Goal: Information Seeking & Learning: Learn about a topic

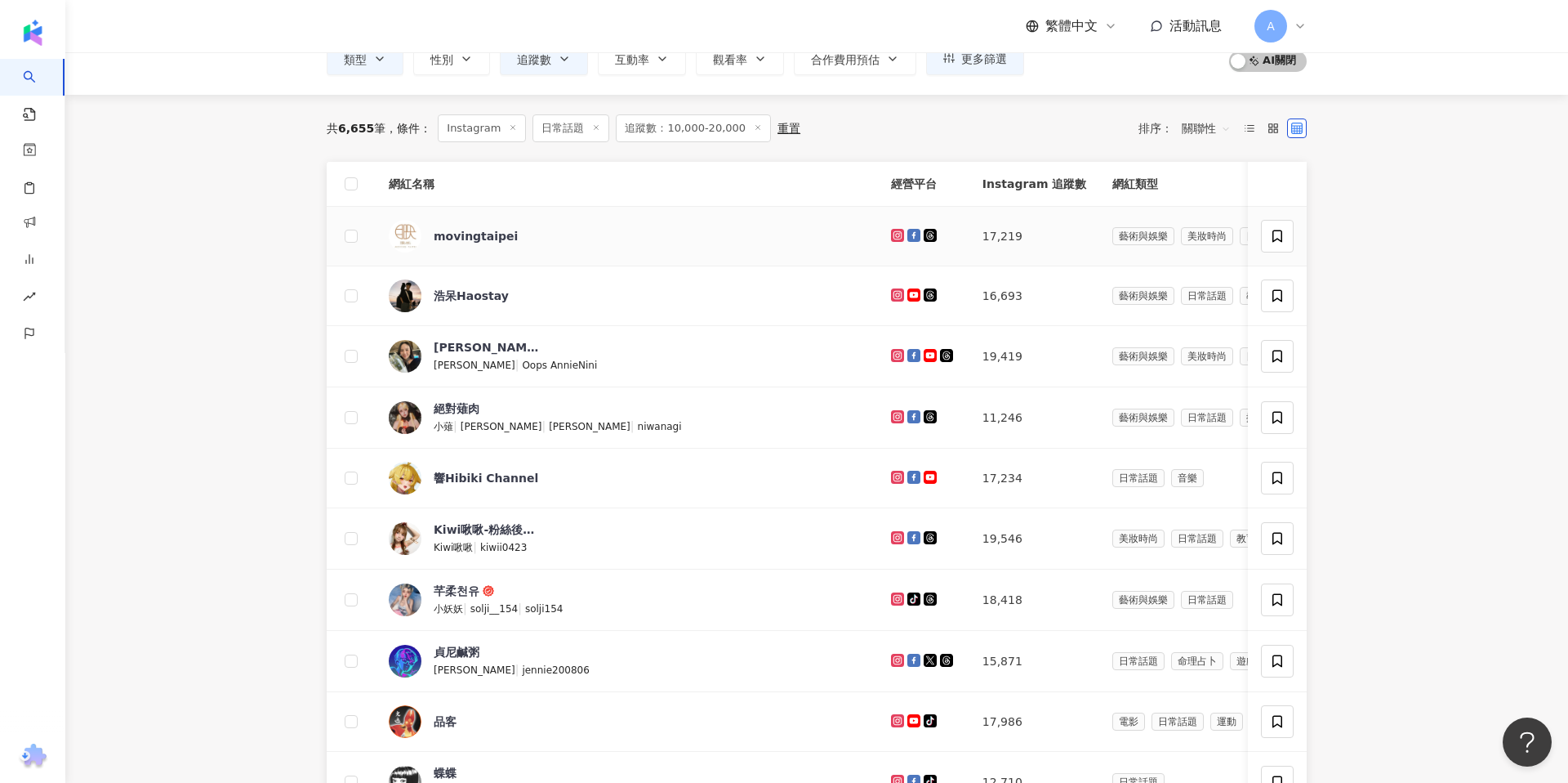
scroll to position [118, 0]
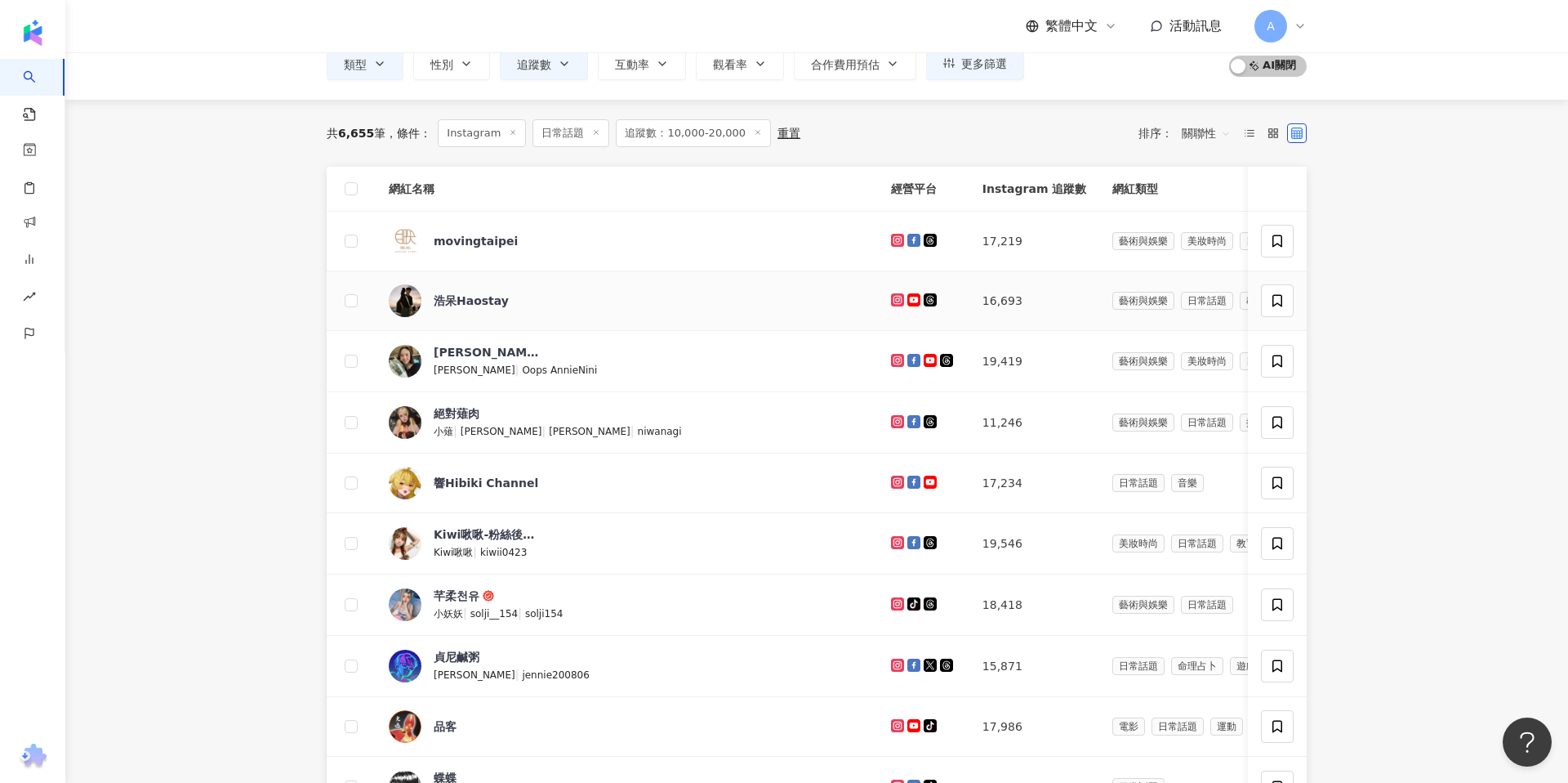
click at [894, 298] on icon at bounding box center [898, 299] width 7 height 7
click at [894, 358] on icon at bounding box center [898, 360] width 7 height 7
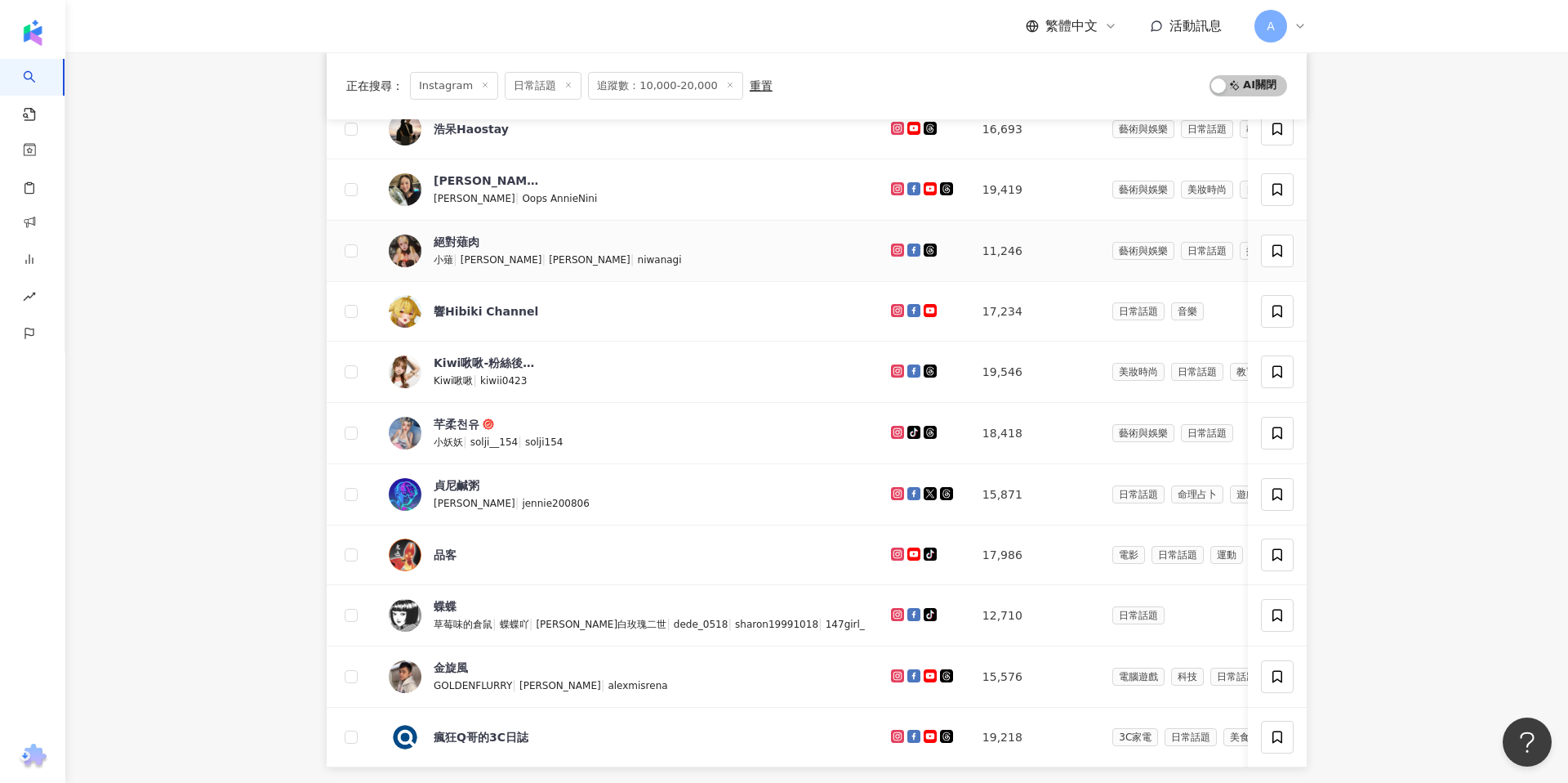
scroll to position [322, 0]
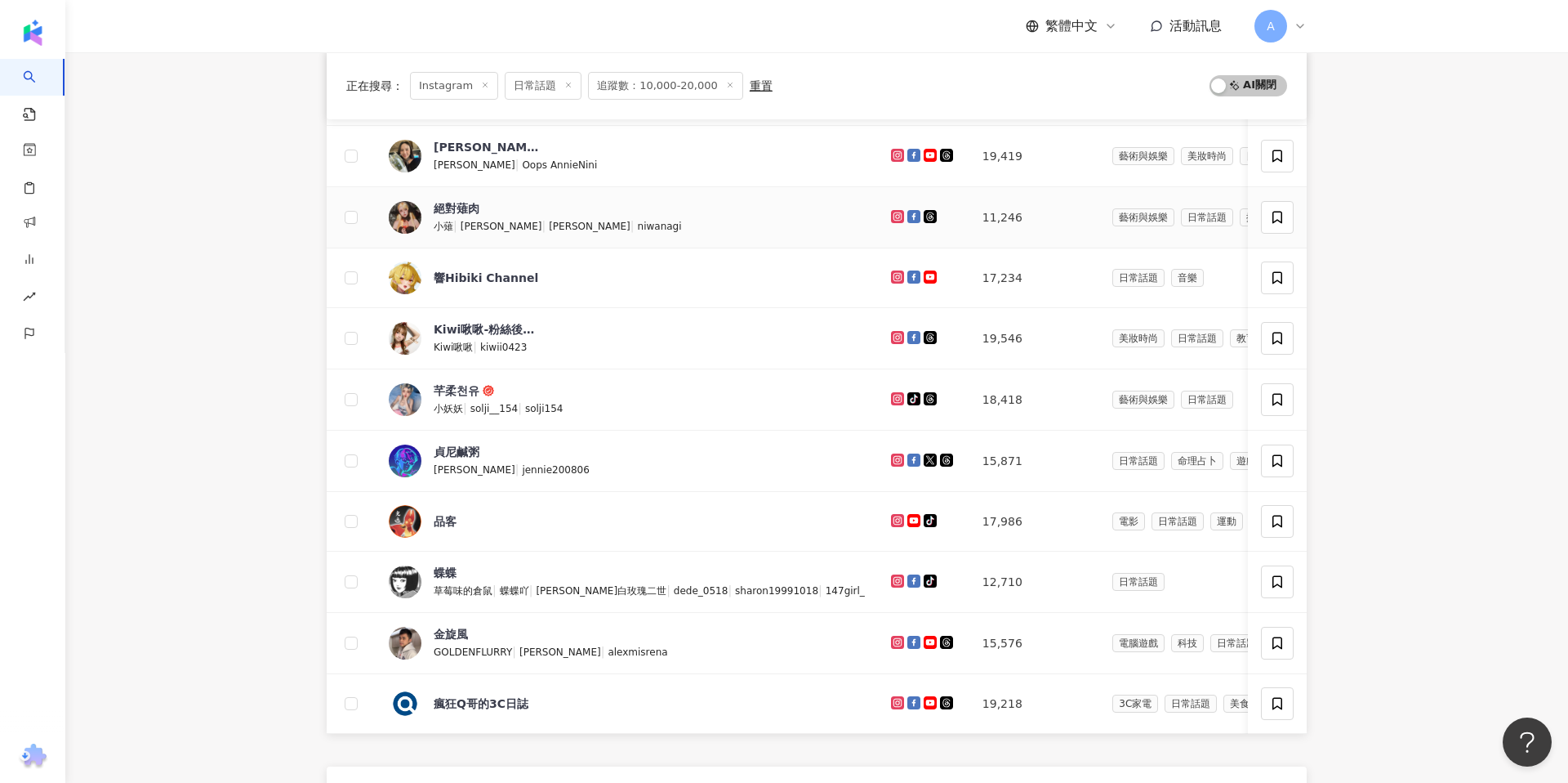
click at [891, 213] on icon at bounding box center [897, 216] width 13 height 13
click at [891, 345] on div at bounding box center [923, 338] width 66 height 18
click at [894, 334] on icon at bounding box center [898, 337] width 7 height 7
click at [896, 398] on icon at bounding box center [897, 397] width 3 height 3
click at [893, 461] on icon at bounding box center [898, 459] width 10 height 9
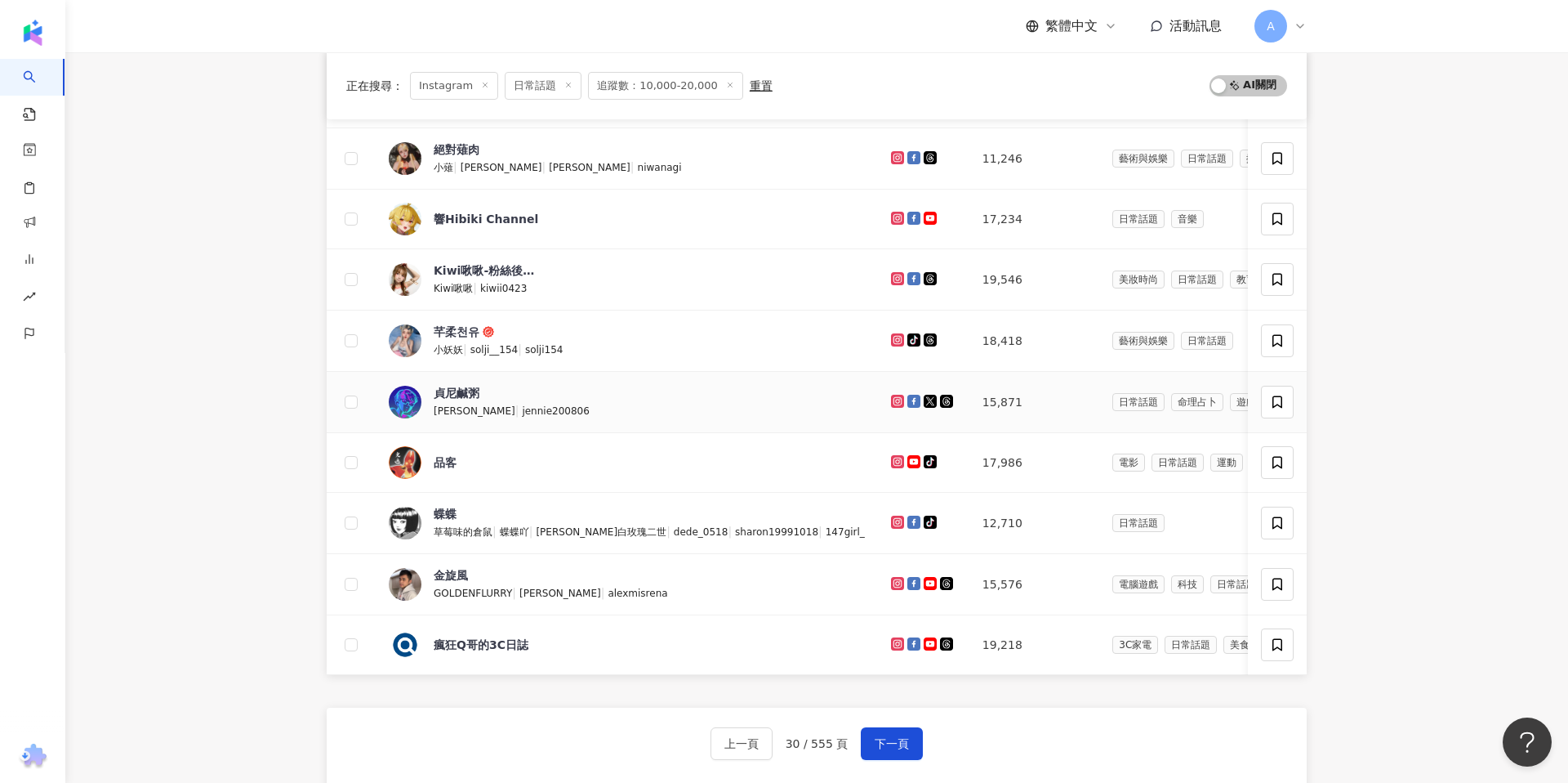
scroll to position [380, 0]
click at [893, 461] on icon at bounding box center [898, 461] width 10 height 9
click at [891, 576] on div at bounding box center [923, 584] width 66 height 18
click at [885, 743] on span "下一頁" at bounding box center [892, 744] width 34 height 13
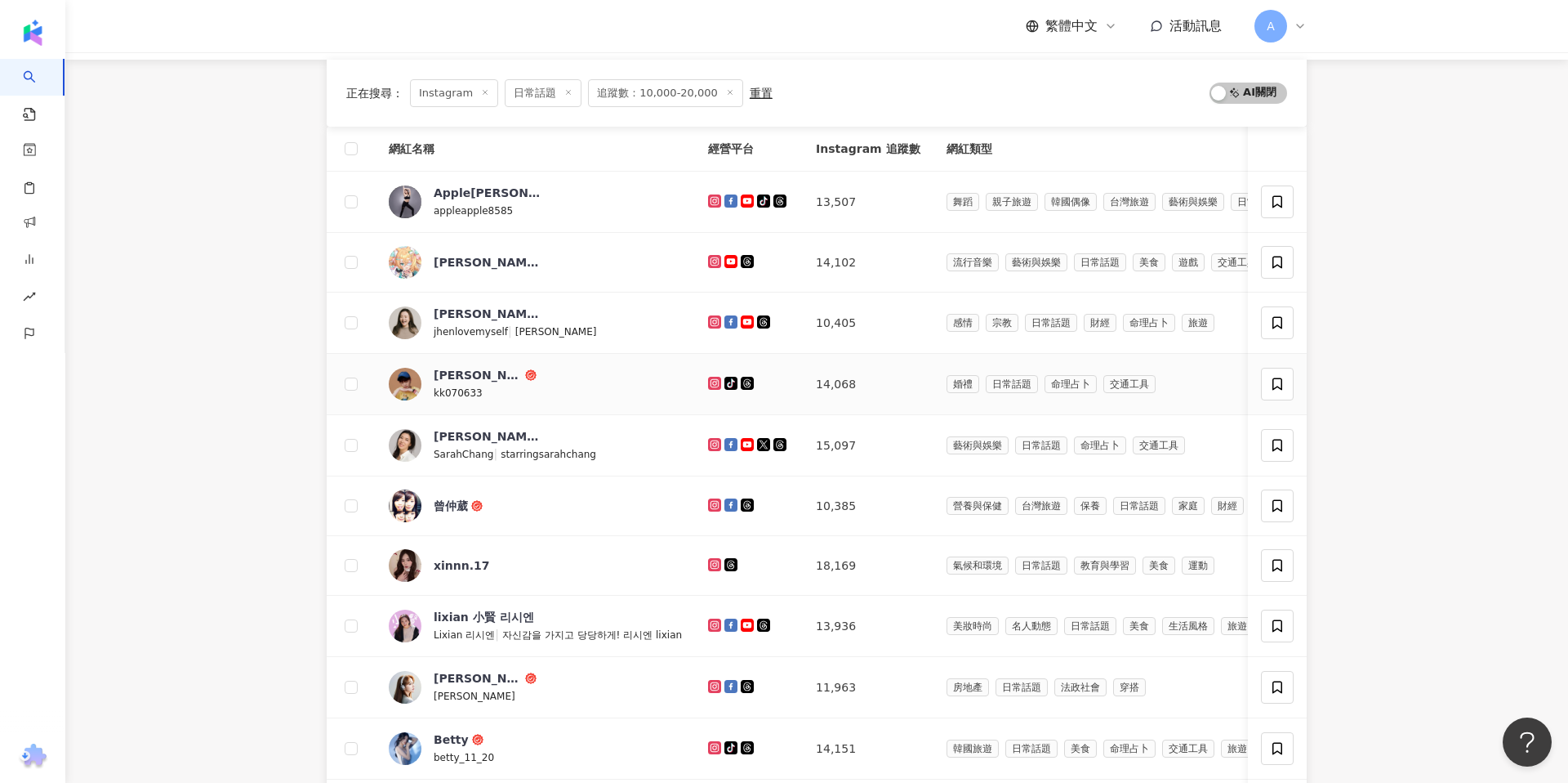
scroll to position [141, 0]
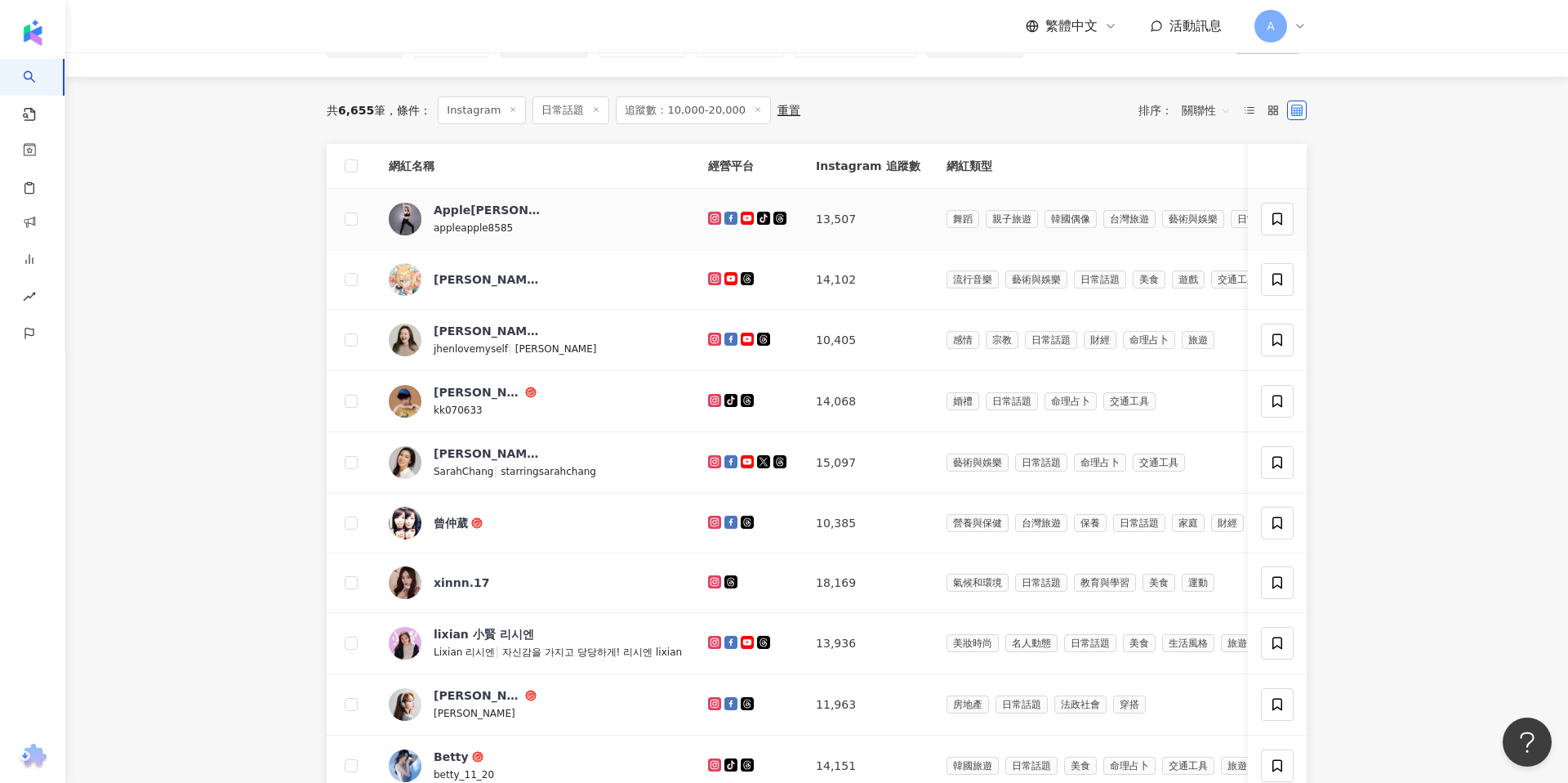
click at [708, 215] on g at bounding box center [714, 218] width 13 height 13
click at [713, 339] on icon at bounding box center [714, 339] width 3 height 3
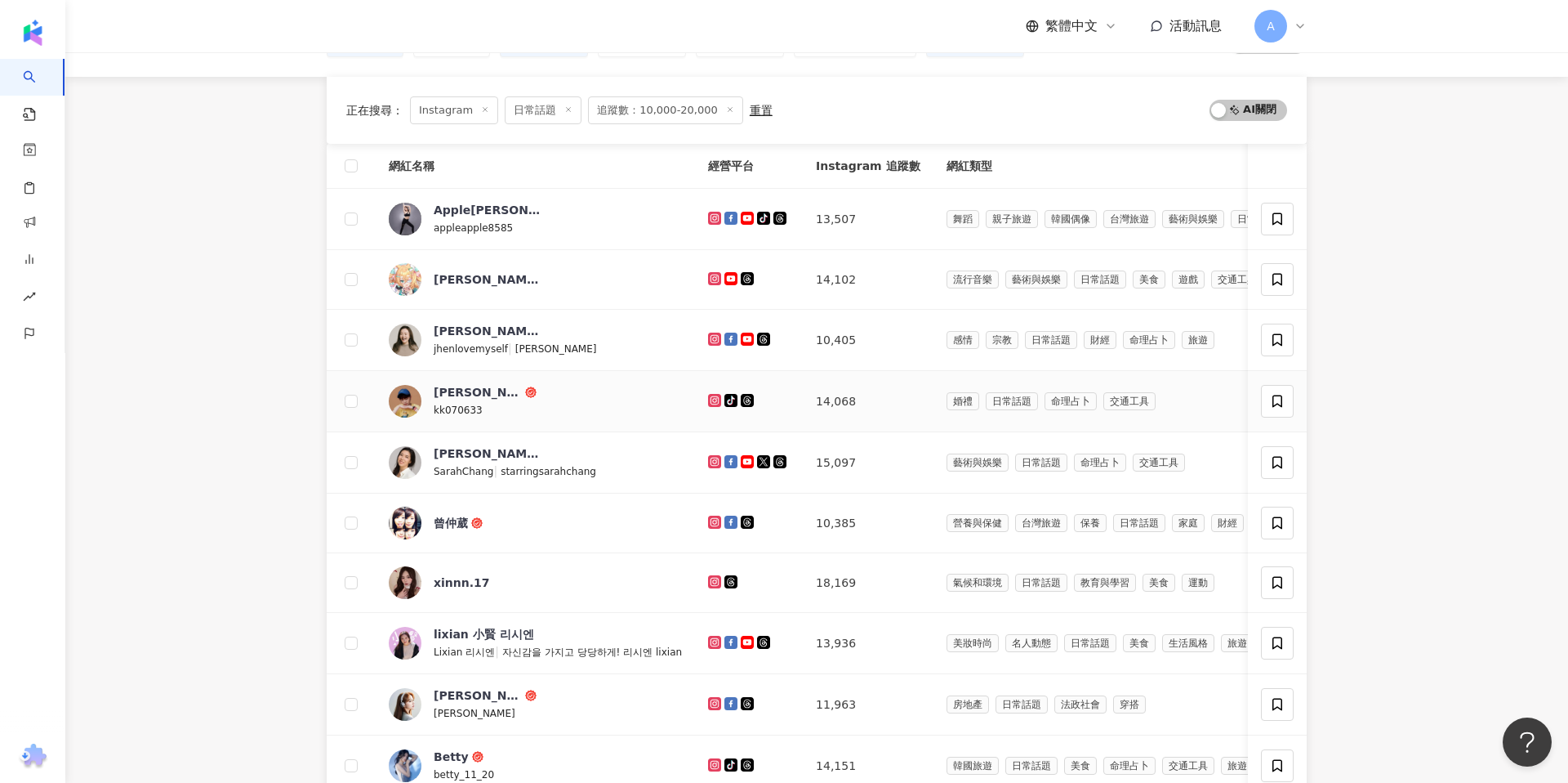
scroll to position [265, 0]
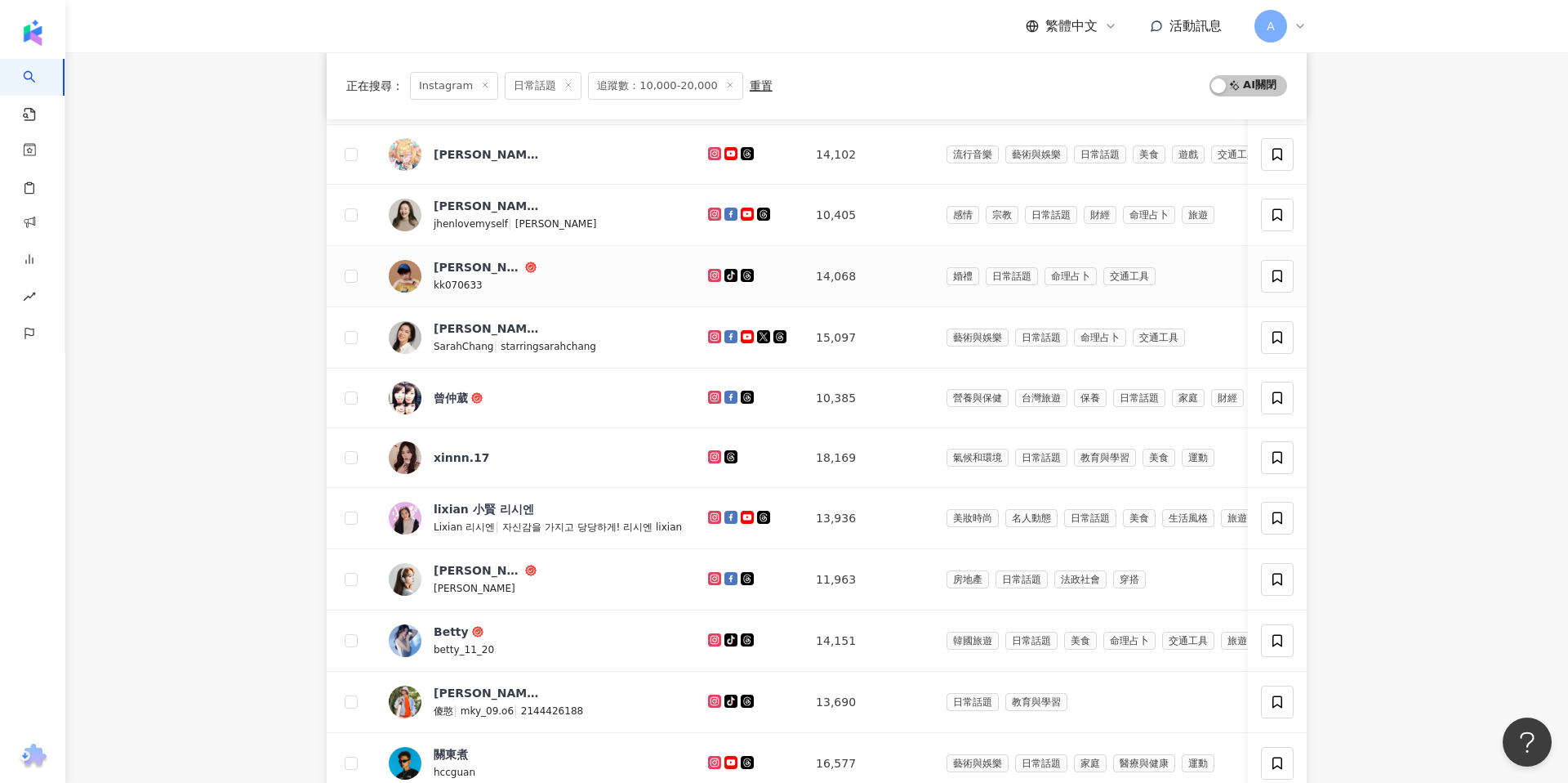
click at [711, 274] on icon at bounding box center [715, 275] width 7 height 7
click at [711, 333] on icon at bounding box center [715, 336] width 7 height 7
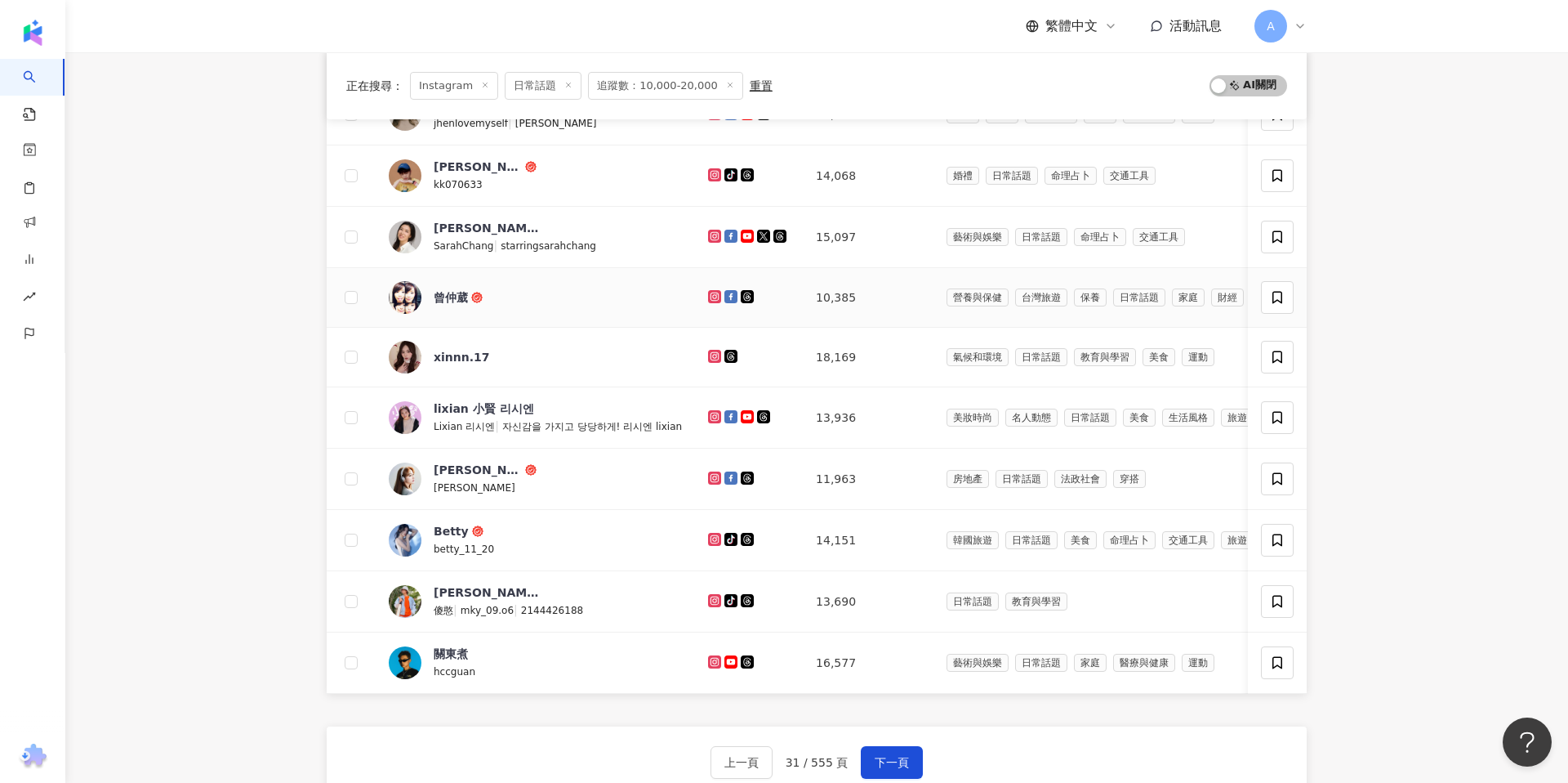
click at [711, 299] on icon at bounding box center [715, 296] width 7 height 7
click at [708, 351] on icon at bounding box center [714, 356] width 13 height 13
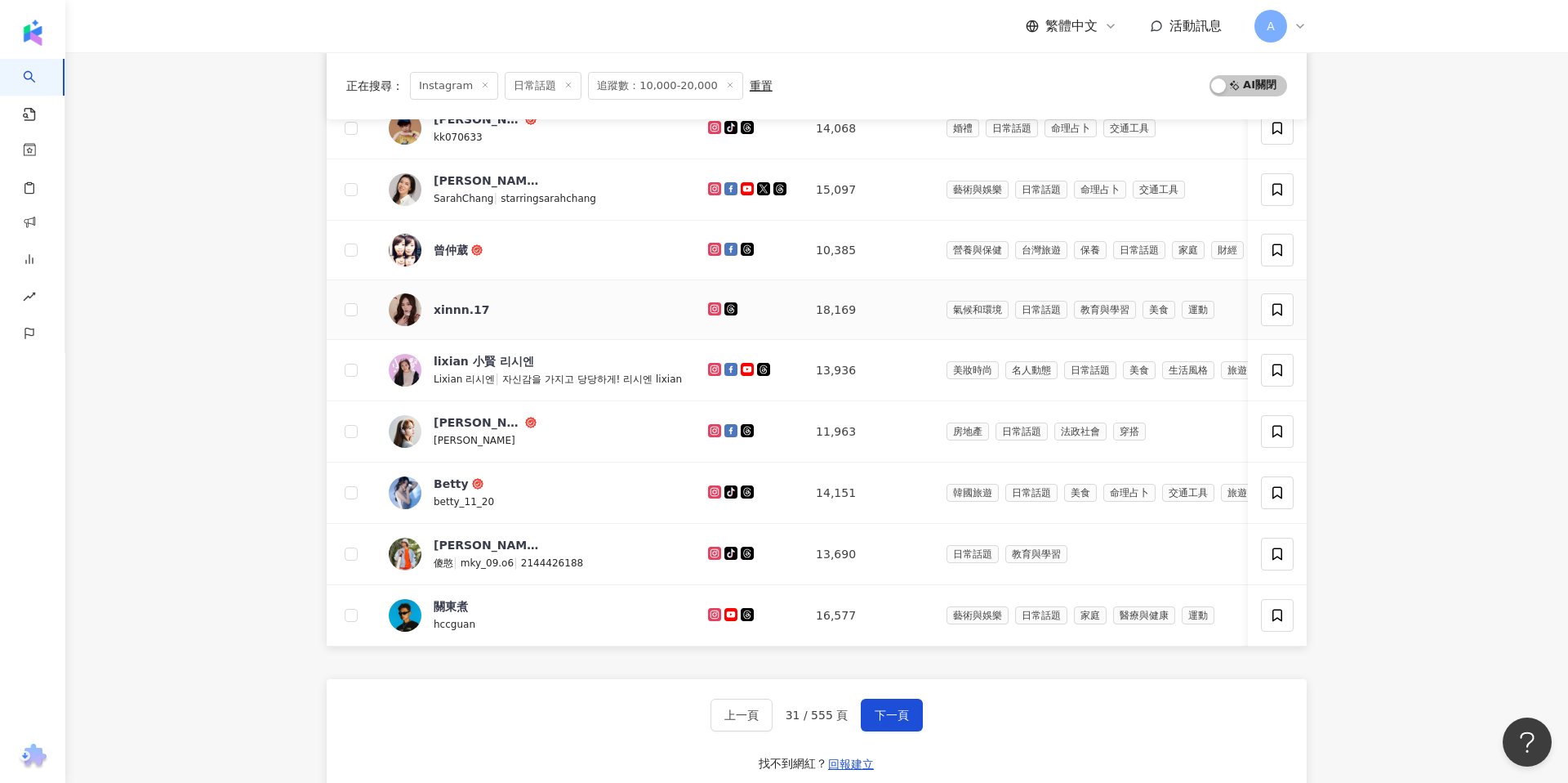
scroll to position [417, 0]
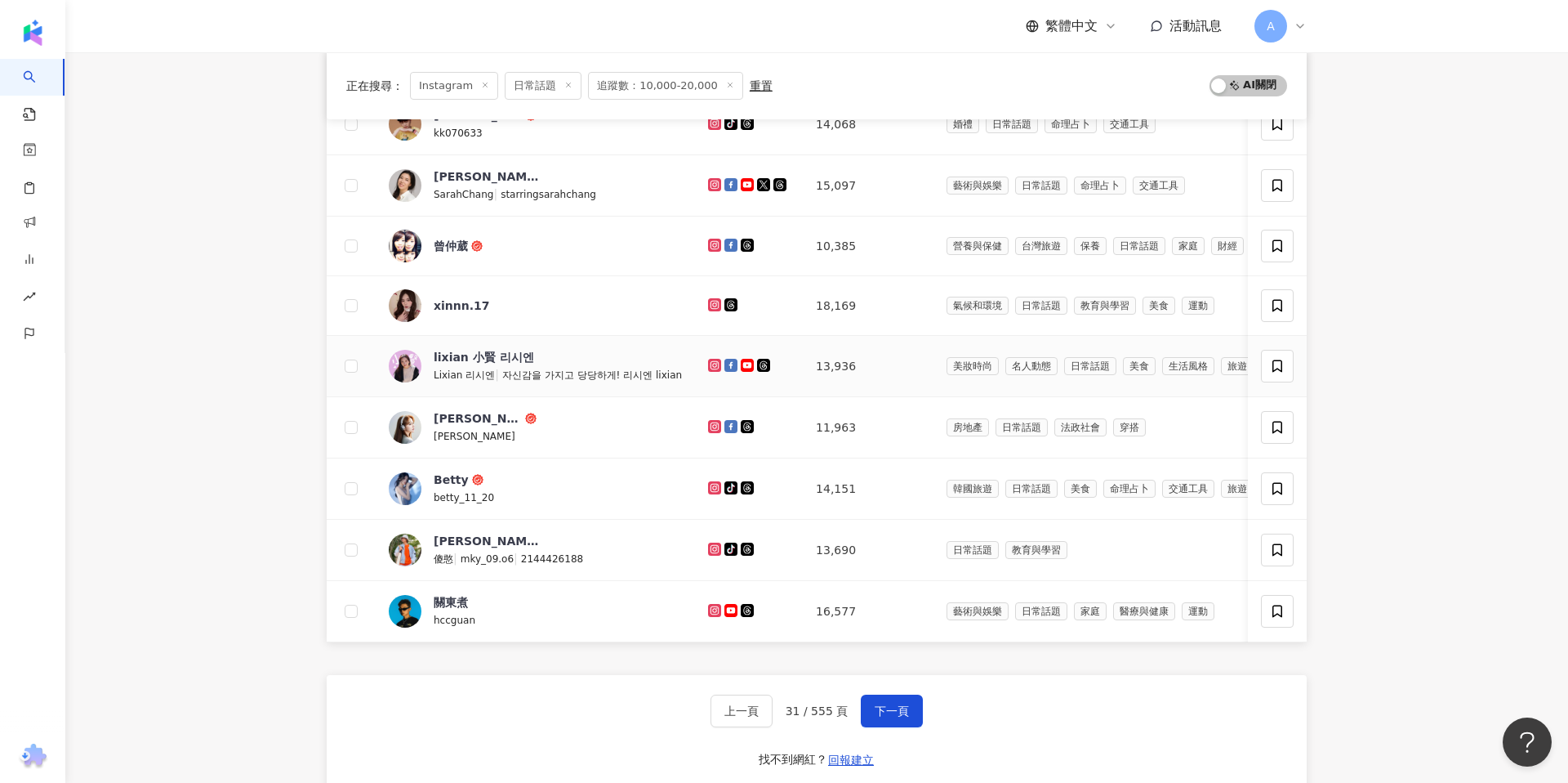
click at [708, 369] on icon at bounding box center [714, 364] width 13 height 13
click at [709, 427] on icon at bounding box center [715, 426] width 10 height 9
click at [711, 485] on icon at bounding box center [715, 487] width 7 height 7
click at [709, 547] on icon at bounding box center [715, 548] width 10 height 9
click at [711, 612] on icon at bounding box center [715, 610] width 7 height 7
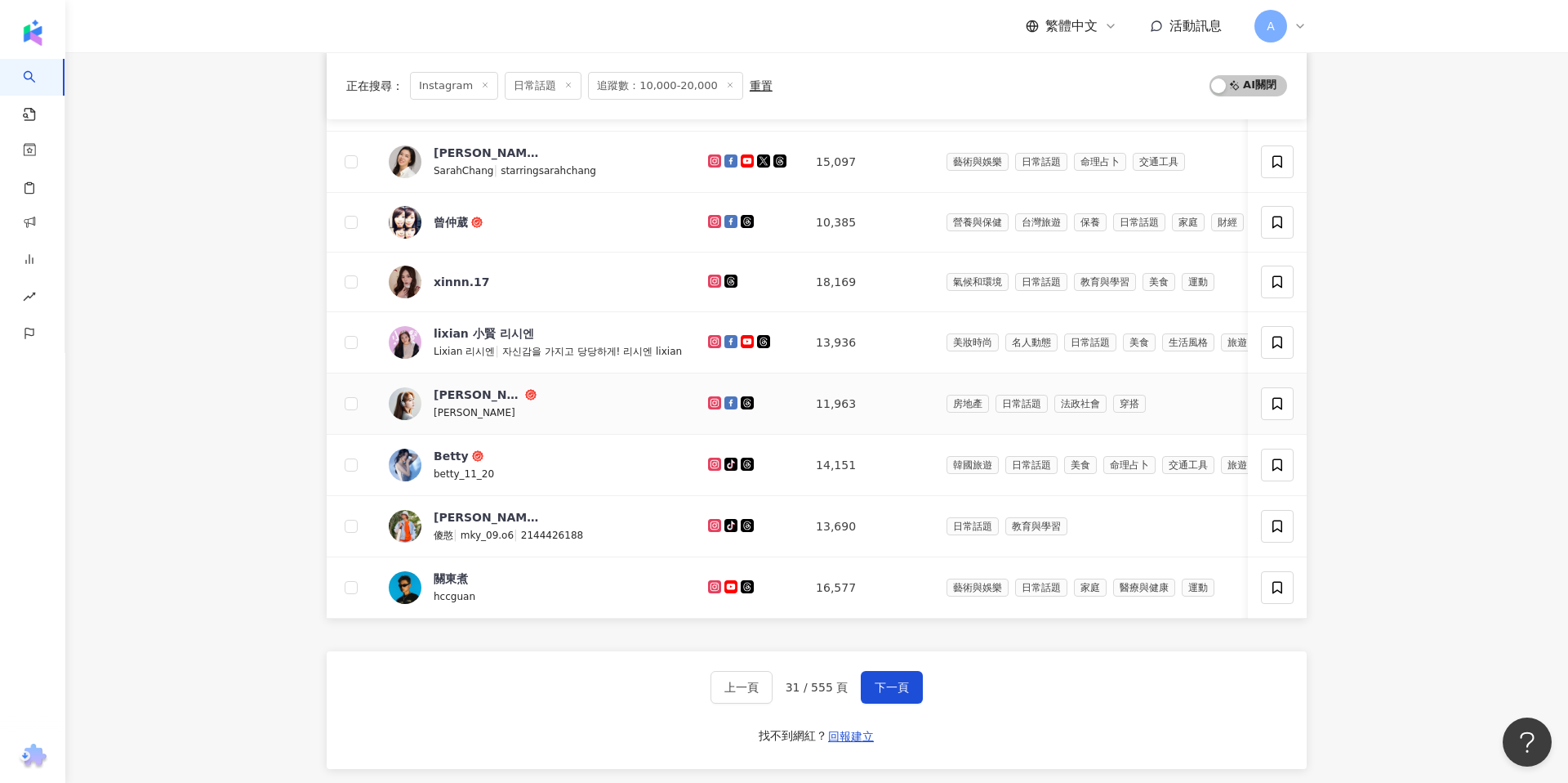
scroll to position [458, 0]
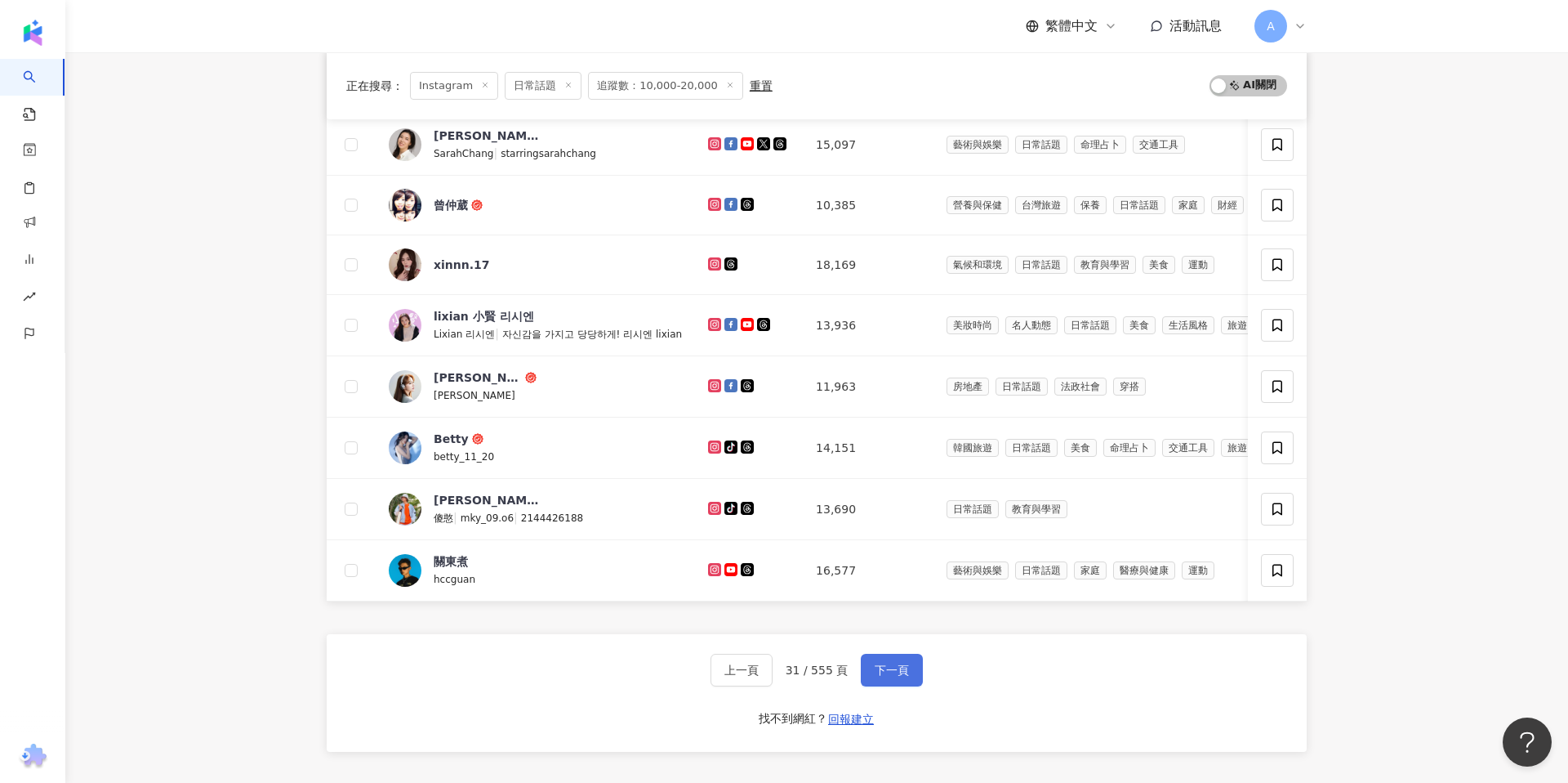
click at [879, 660] on button "下一頁" at bounding box center [891, 670] width 62 height 32
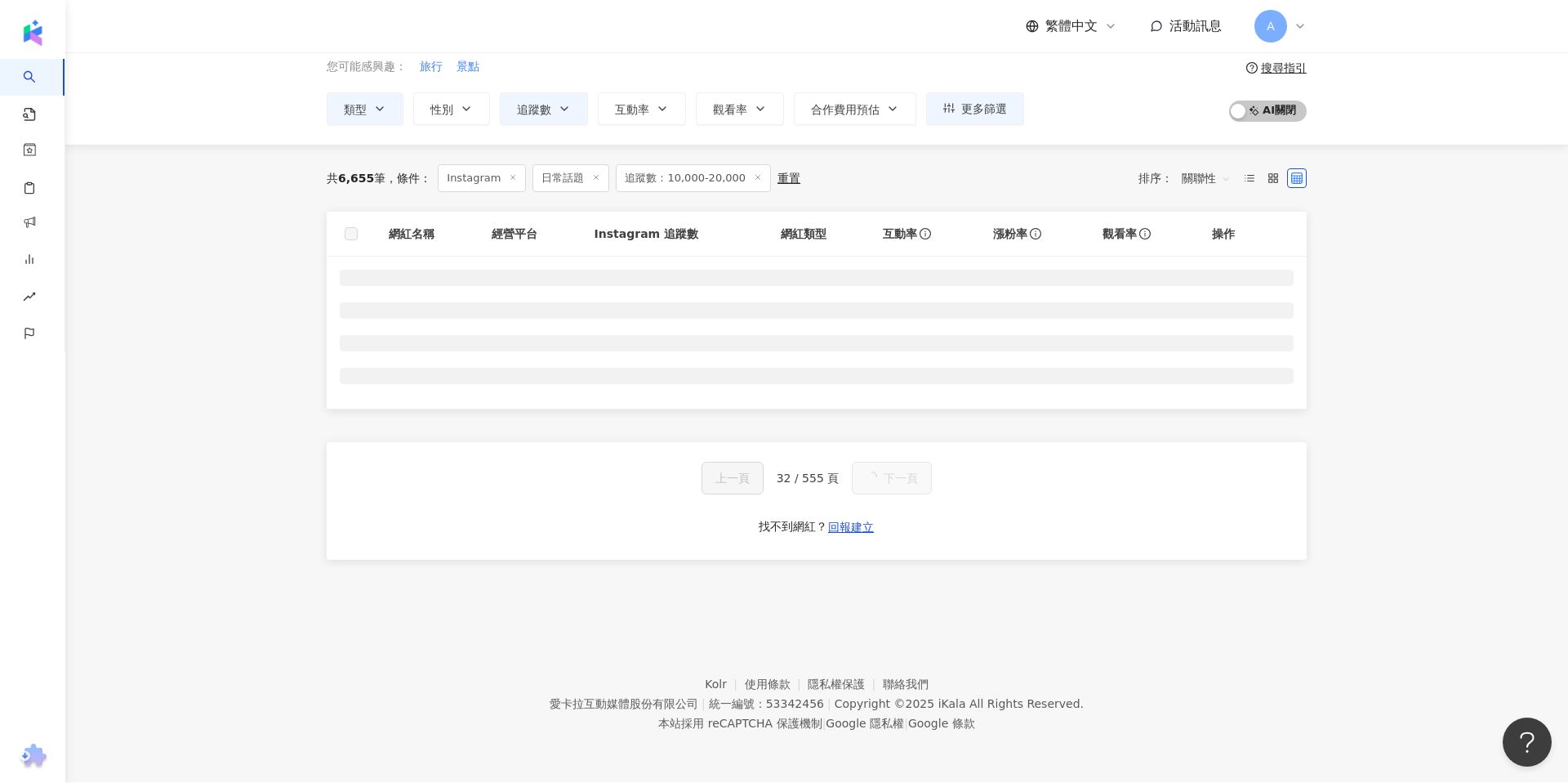
scroll to position [75, 0]
